Goal: Information Seeking & Learning: Compare options

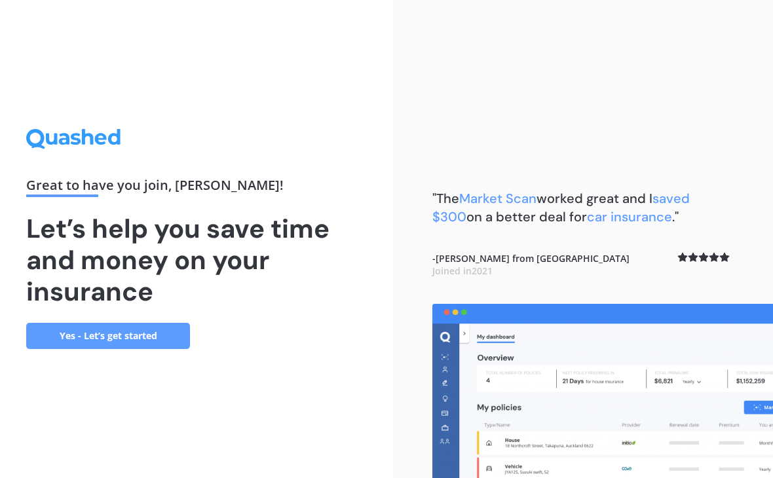
scroll to position [3, 0]
click at [115, 349] on link "Yes - Let’s get started" at bounding box center [108, 336] width 164 height 26
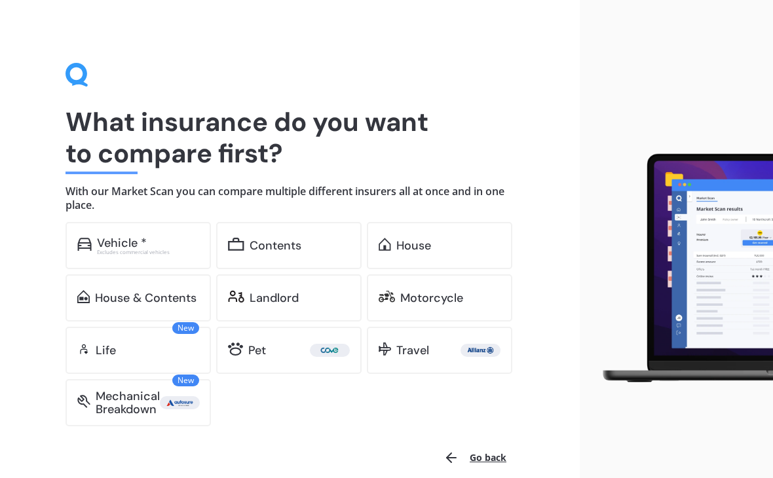
click at [279, 355] on div "Pet" at bounding box center [299, 350] width 102 height 13
click at [577, 129] on div "What insurance do you want to compare first? With our Market Scan you can compa…" at bounding box center [290, 268] width 580 height 542
